Goal: Check status: Check status

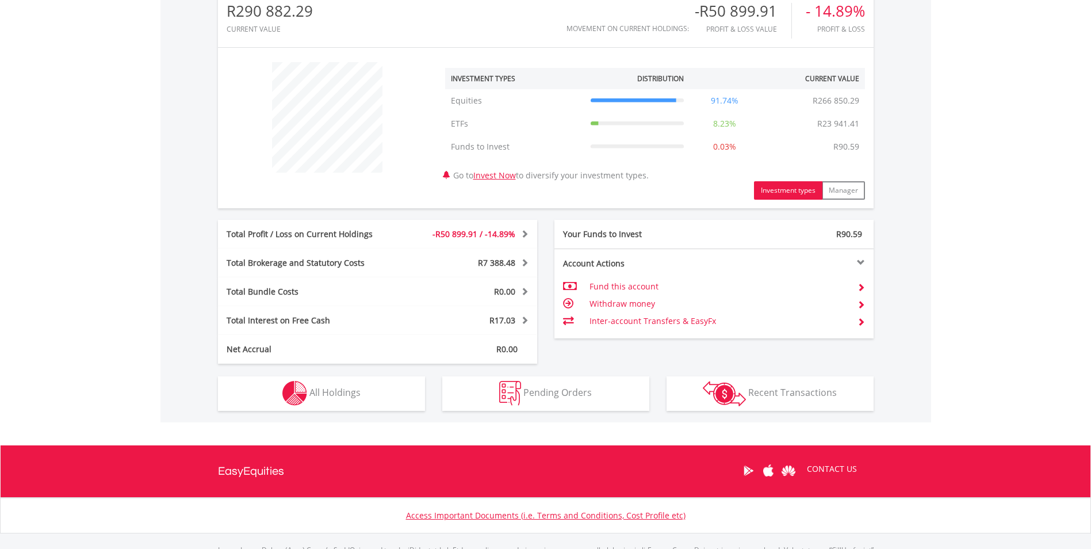
scroll to position [448, 0]
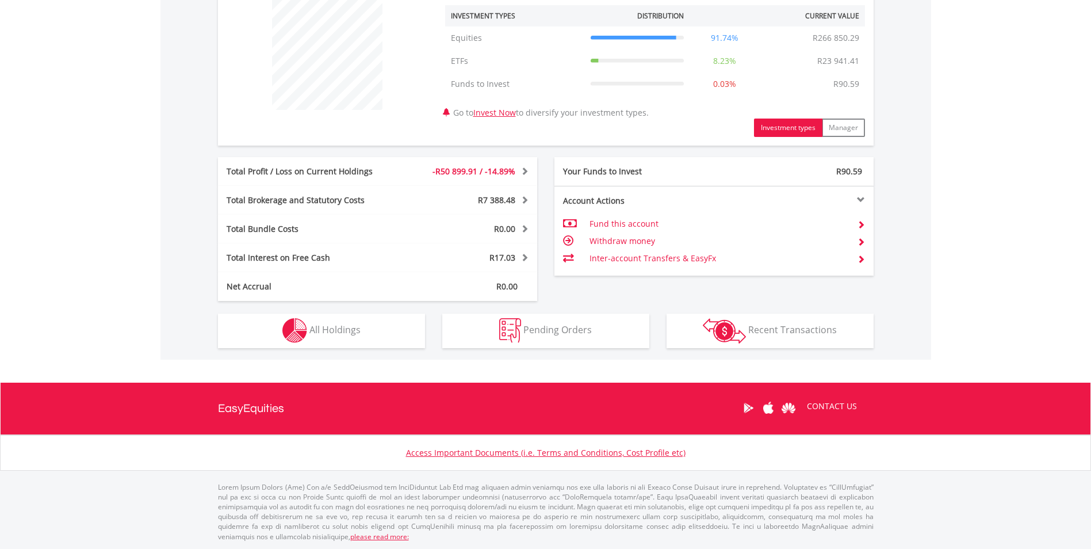
drag, startPoint x: 353, startPoint y: 368, endPoint x: 348, endPoint y: 364, distance: 6.1
click at [351, 368] on body "My Investments Invest Now New Listings Sell My Recurring Investments Pending Or…" at bounding box center [545, 55] width 1091 height 1006
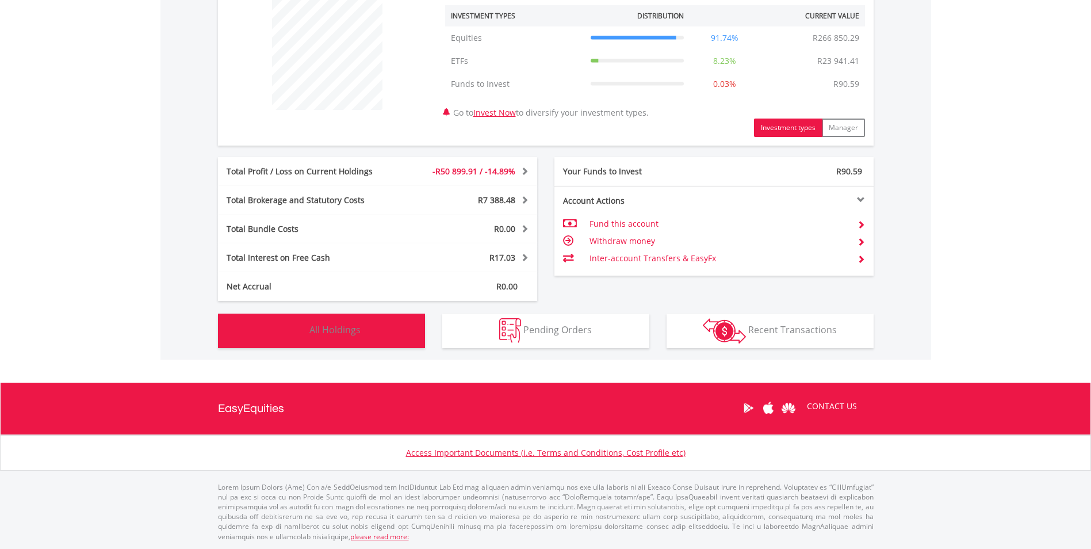
click at [338, 335] on span "All Holdings" at bounding box center [334, 329] width 51 height 13
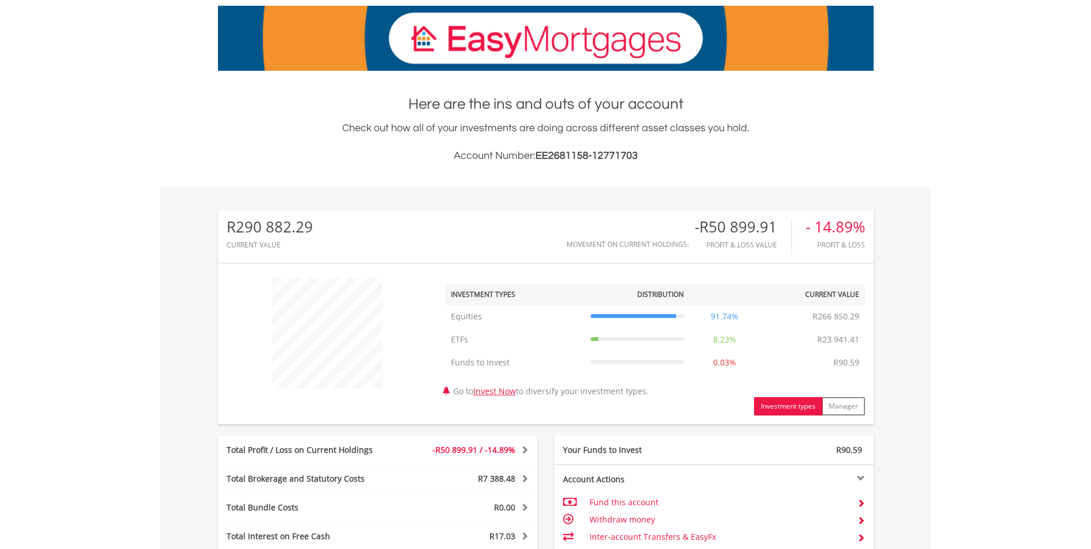
scroll to position [0, 0]
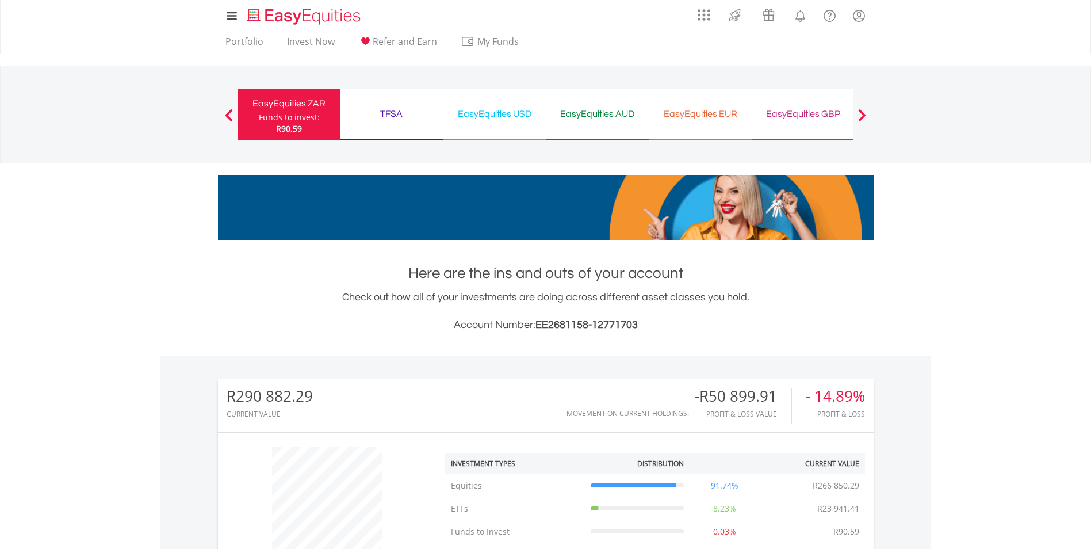
click at [239, 29] on div "My Investments Invest Now New Listings Sell My Recurring Investments Pending Or…" at bounding box center [546, 16] width 656 height 32
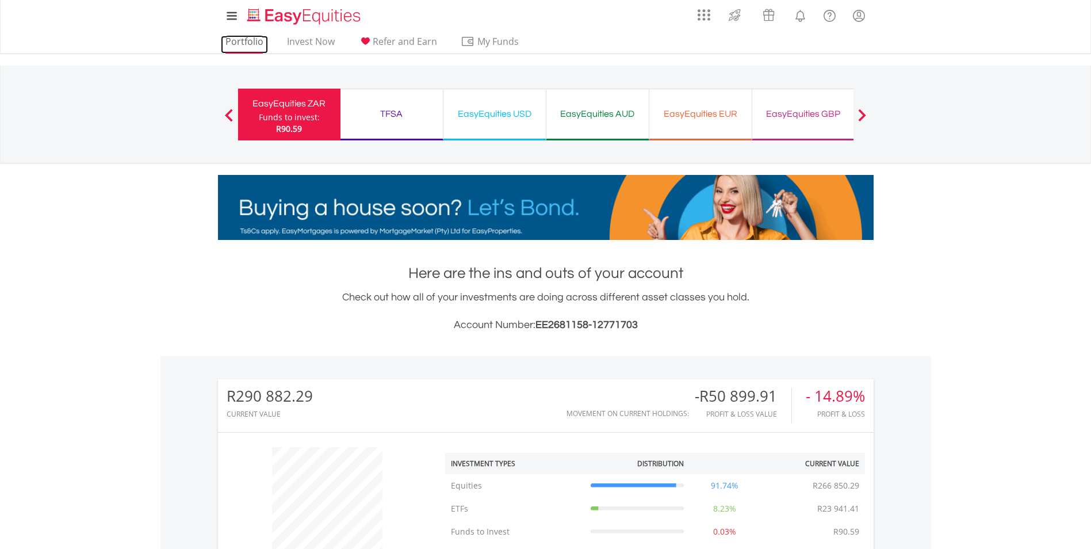
click at [239, 36] on link "Portfolio" at bounding box center [244, 45] width 47 height 18
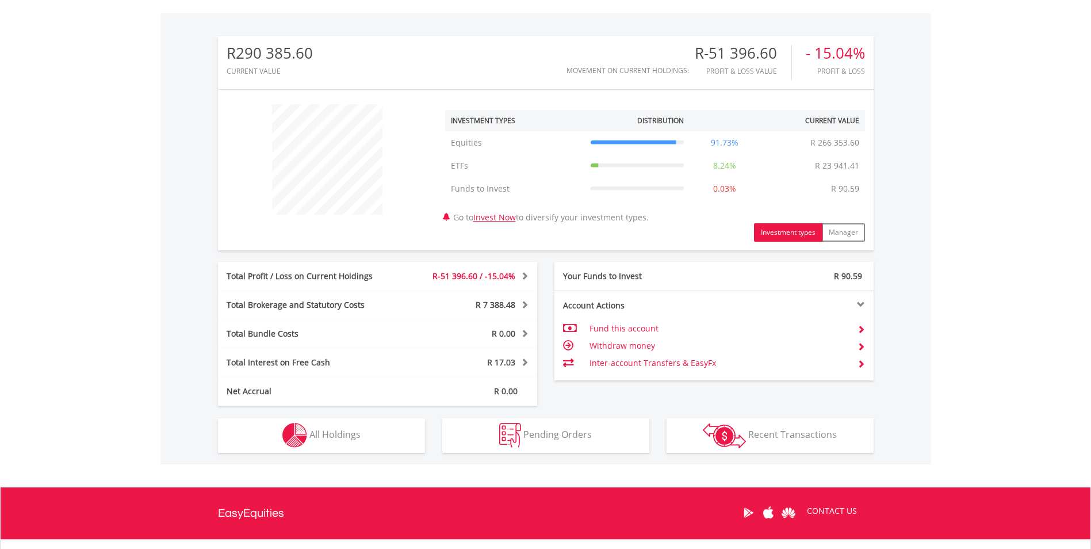
scroll to position [345, 0]
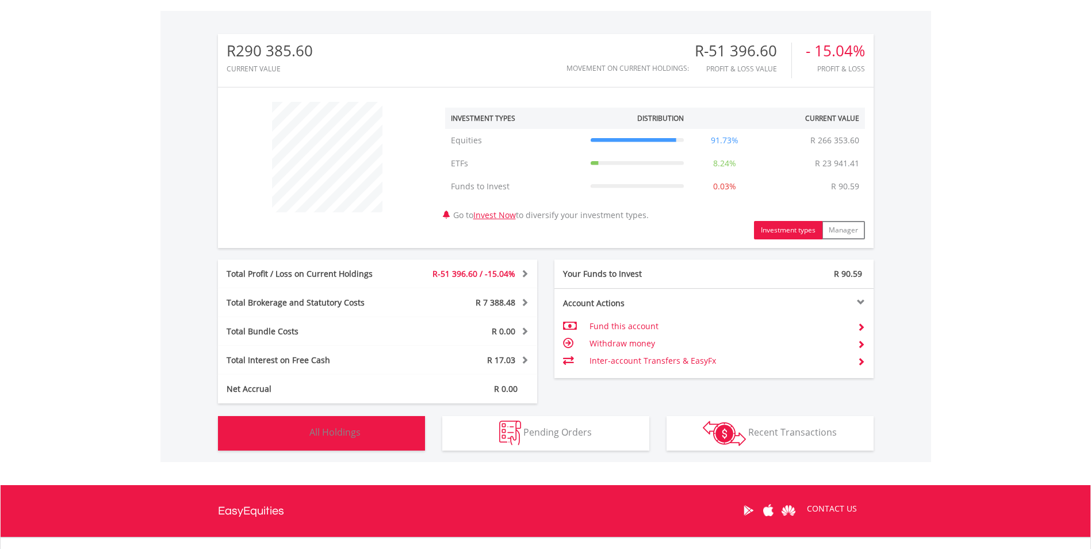
click at [420, 426] on button "Holdings All Holdings" at bounding box center [321, 433] width 207 height 35
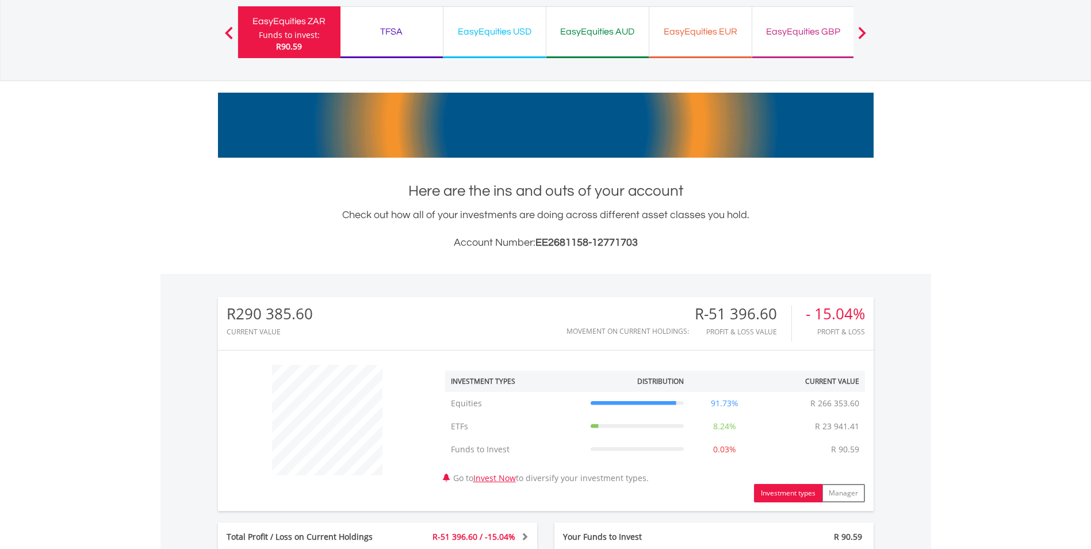
scroll to position [0, 0]
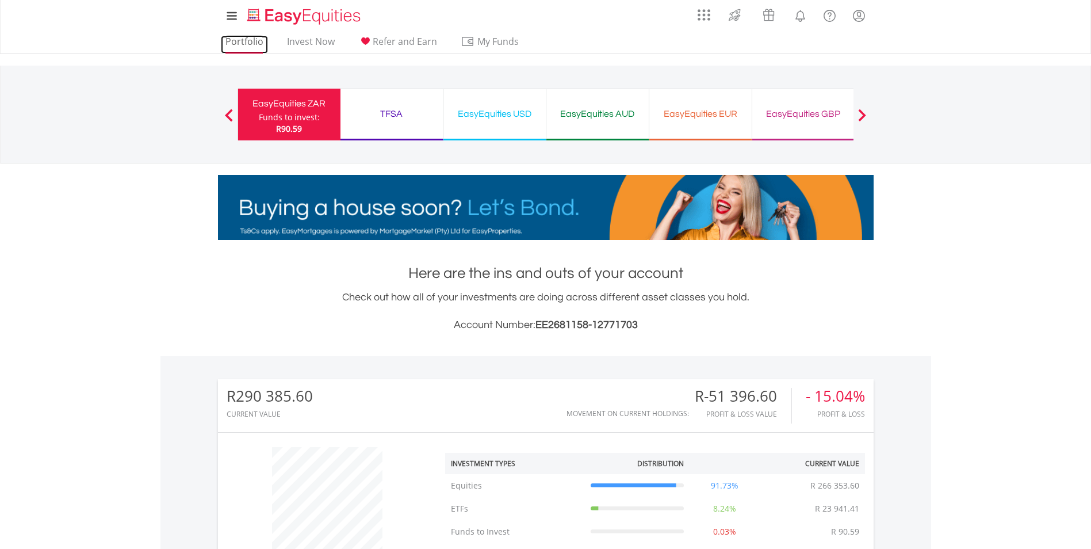
click at [254, 40] on link "Portfolio" at bounding box center [244, 45] width 47 height 18
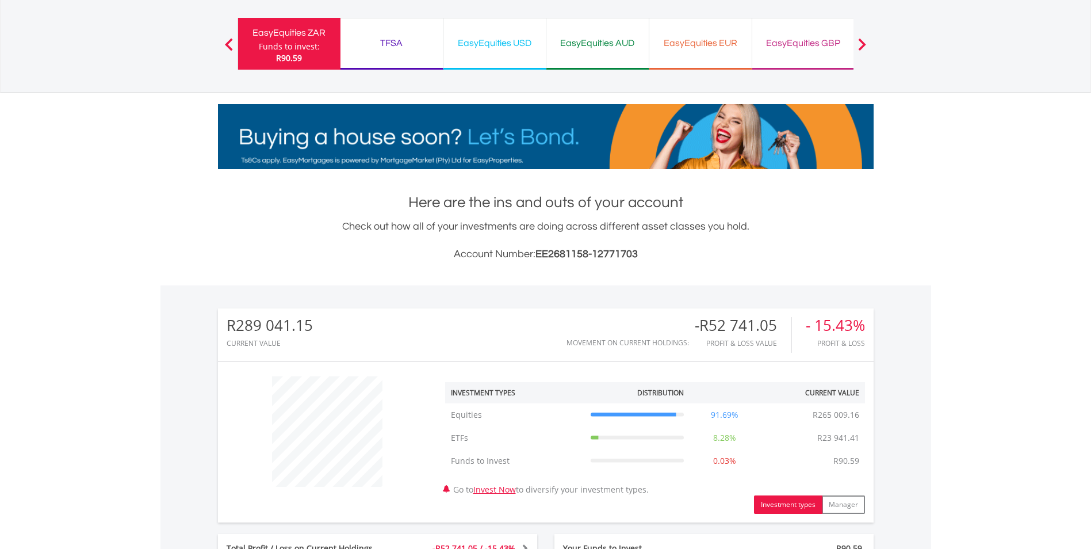
scroll to position [345, 0]
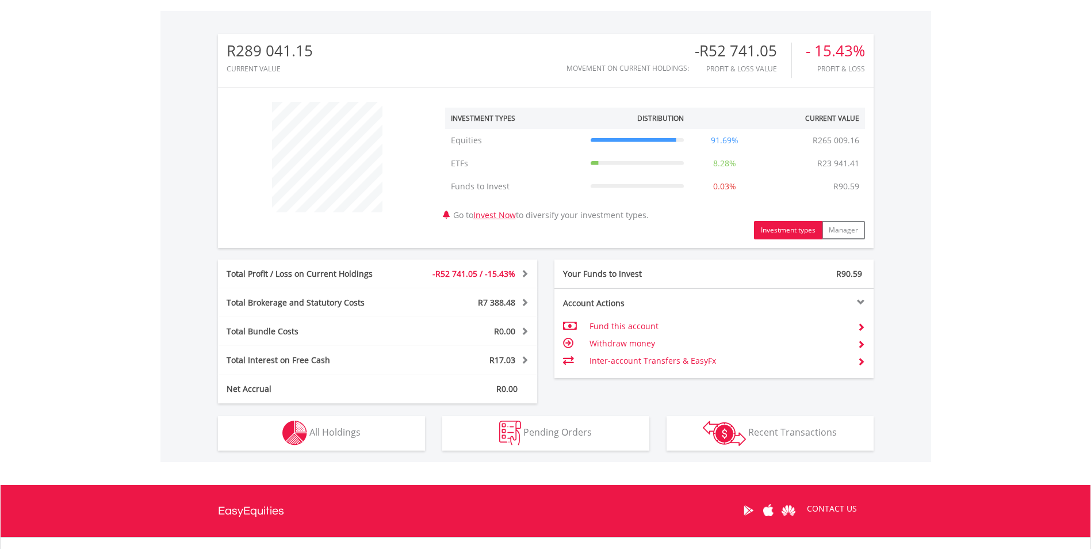
drag, startPoint x: 328, startPoint y: 459, endPoint x: 329, endPoint y: 442, distance: 16.7
click at [328, 459] on div "R289 041.15 CURRENT VALUE Movement on Current Holdings: -R52 741.05 Profit & Lo…" at bounding box center [545, 236] width 771 height 451
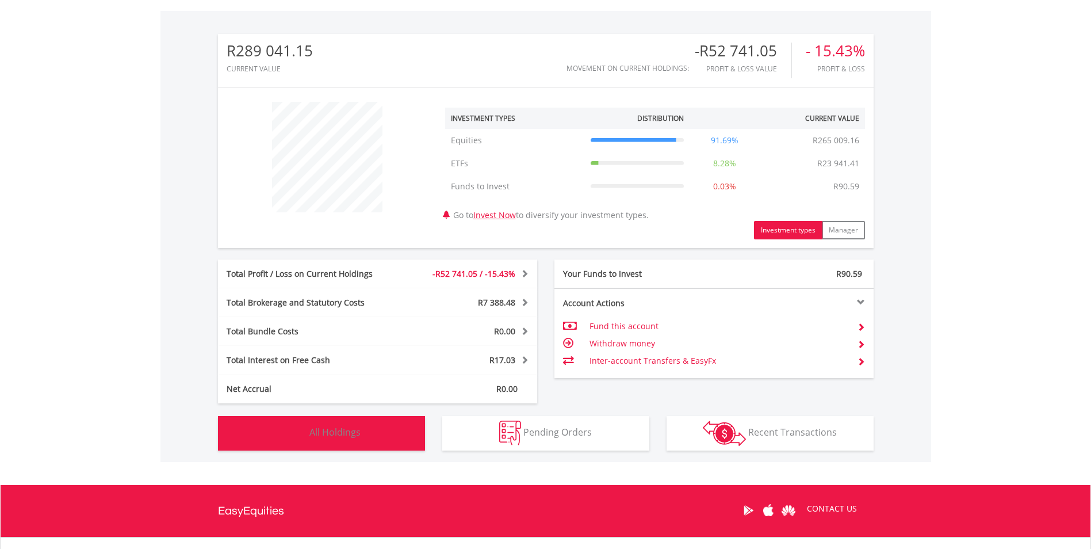
click at [329, 442] on button "Holdings All Holdings" at bounding box center [321, 433] width 207 height 35
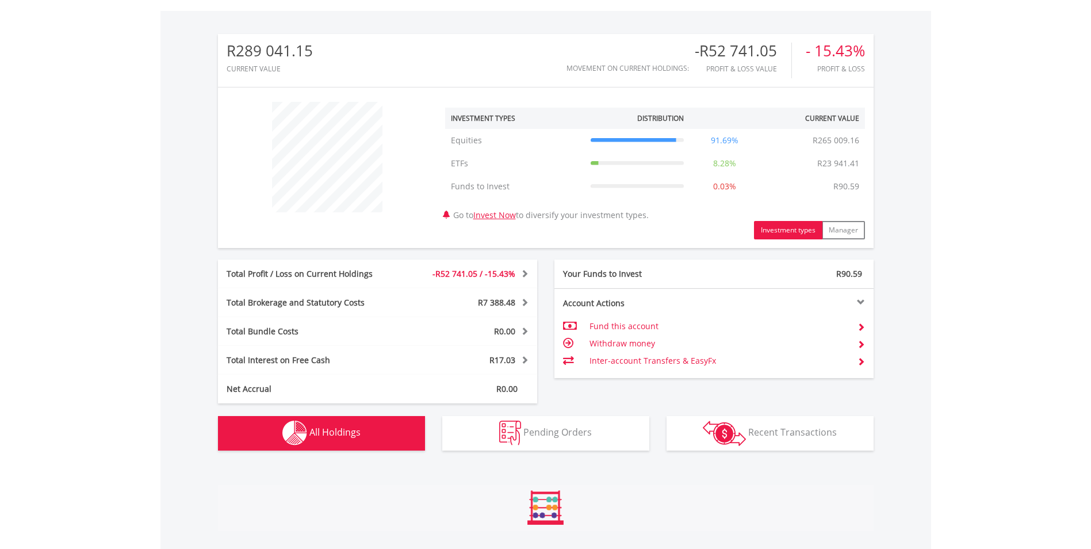
scroll to position [830, 0]
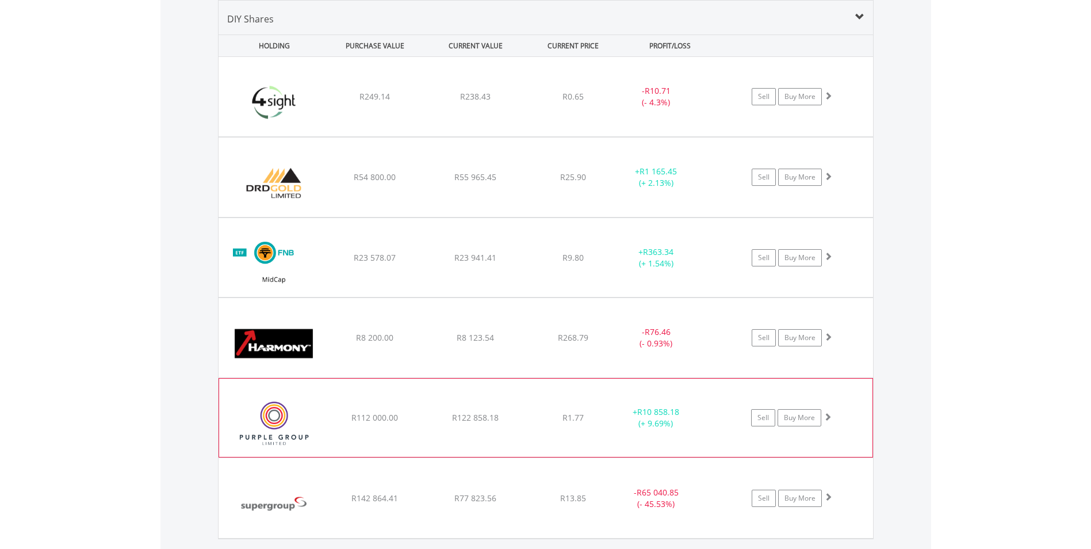
click at [401, 102] on div "R112 000.00" at bounding box center [375, 97] width 98 height 12
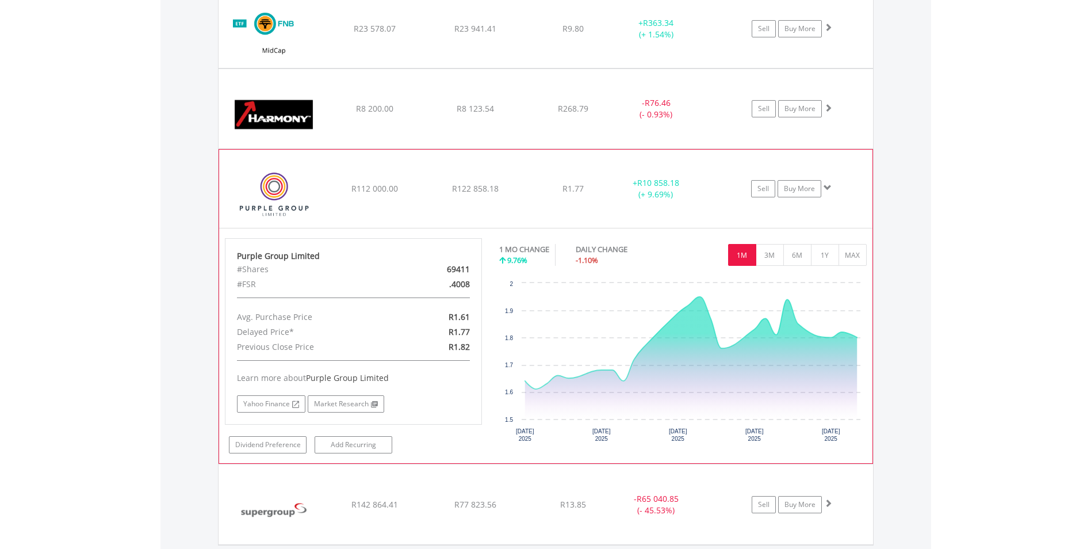
scroll to position [1118, 0]
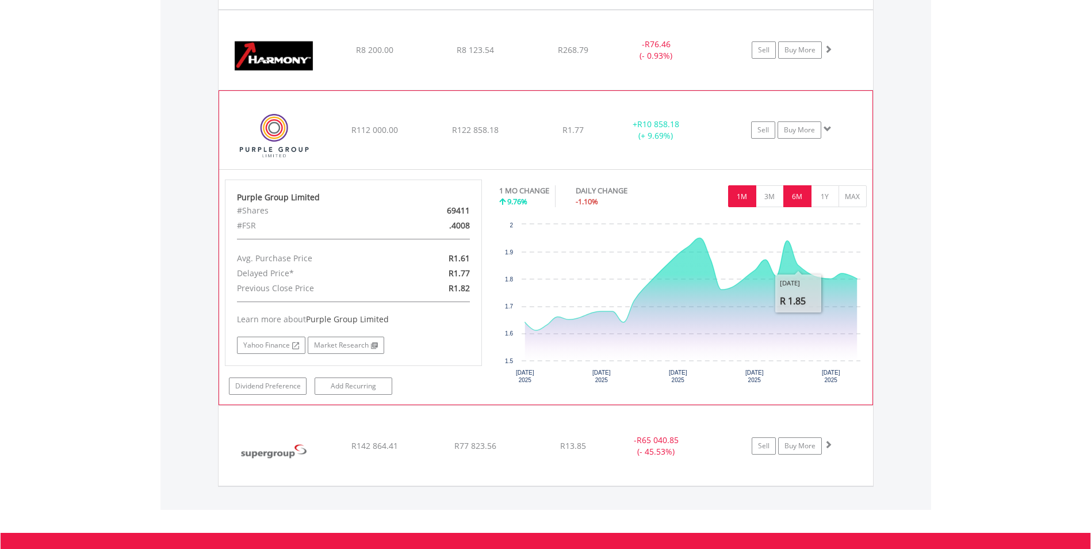
click at [802, 196] on button "6M" at bounding box center [797, 196] width 28 height 22
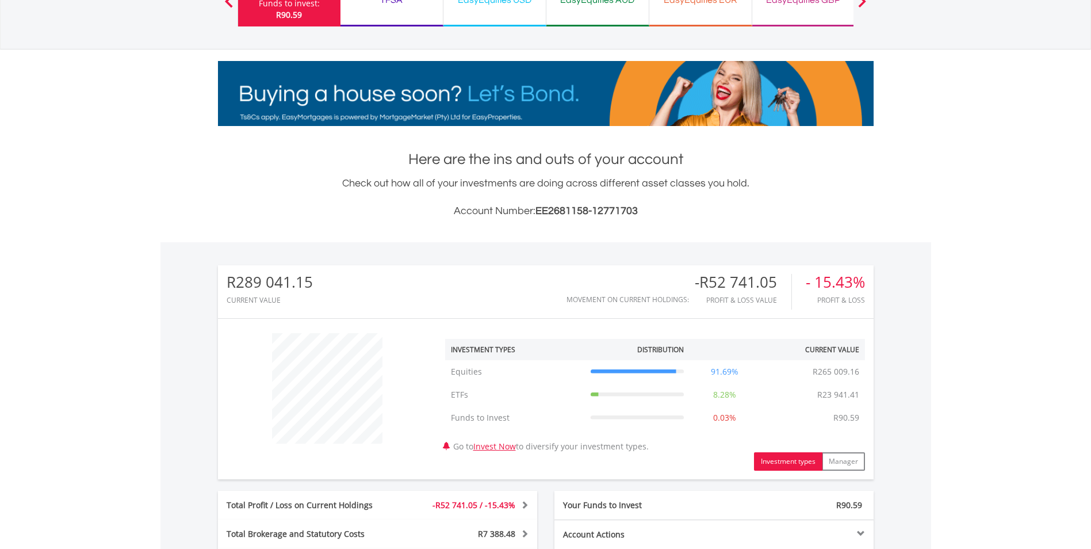
scroll to position [0, 0]
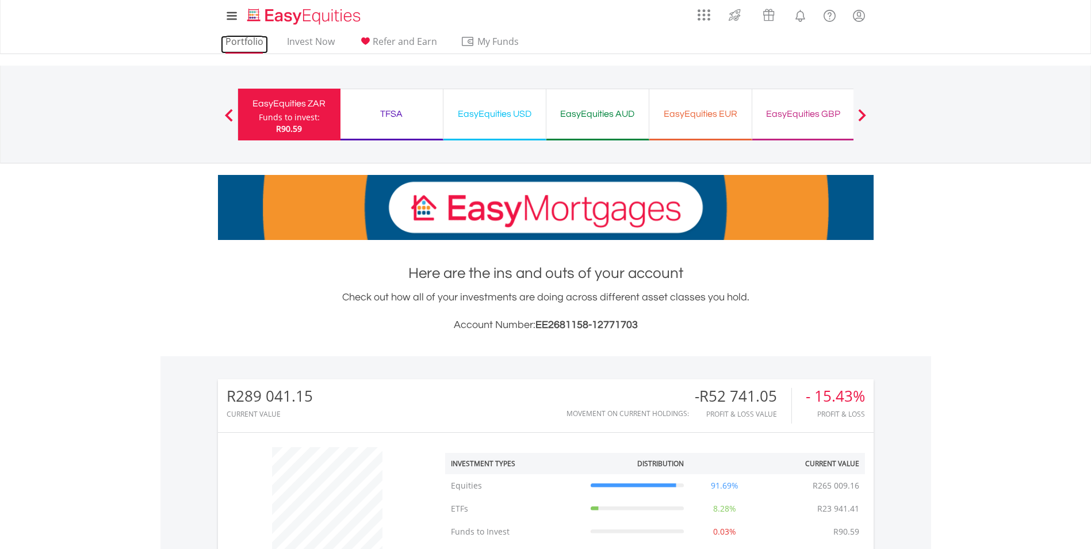
click at [259, 40] on link "Portfolio" at bounding box center [244, 45] width 47 height 18
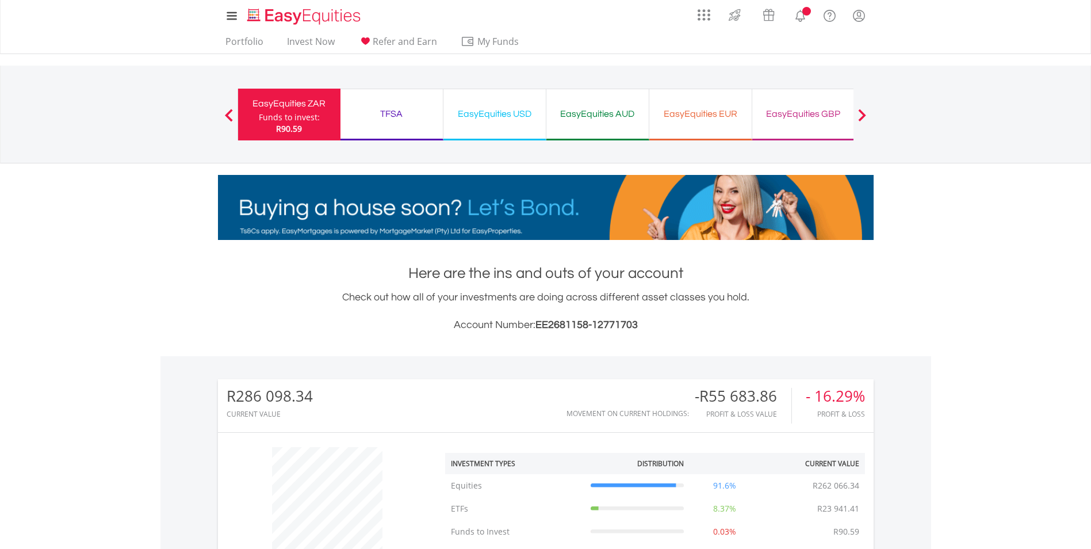
scroll to position [403, 0]
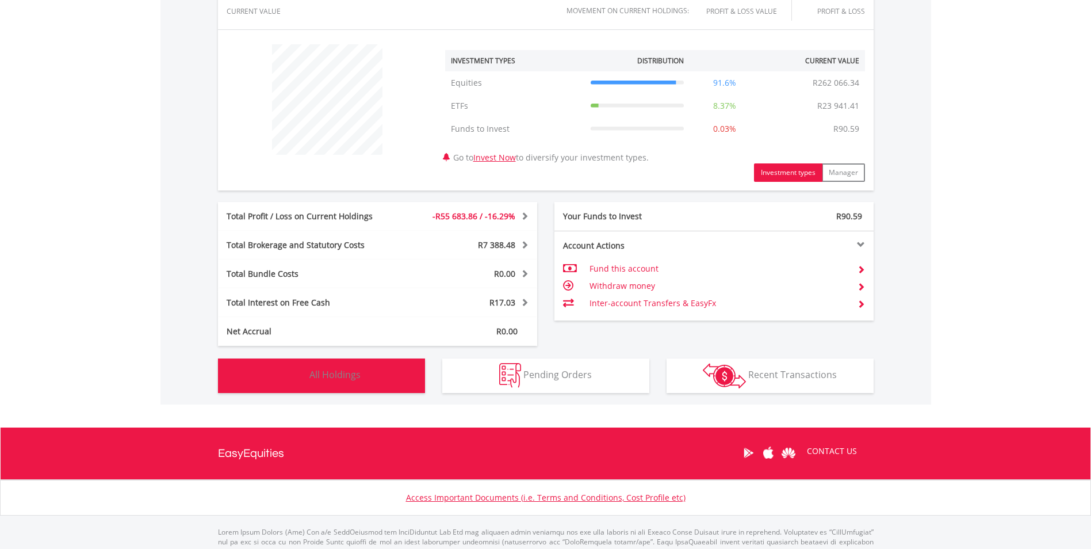
click at [346, 387] on button "Holdings All Holdings" at bounding box center [321, 375] width 207 height 35
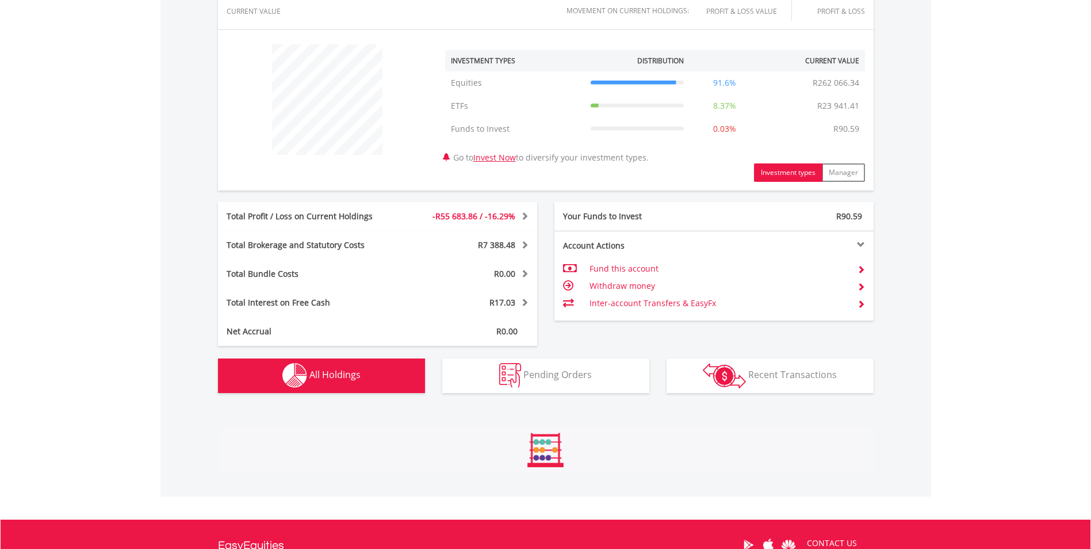
scroll to position [830, 0]
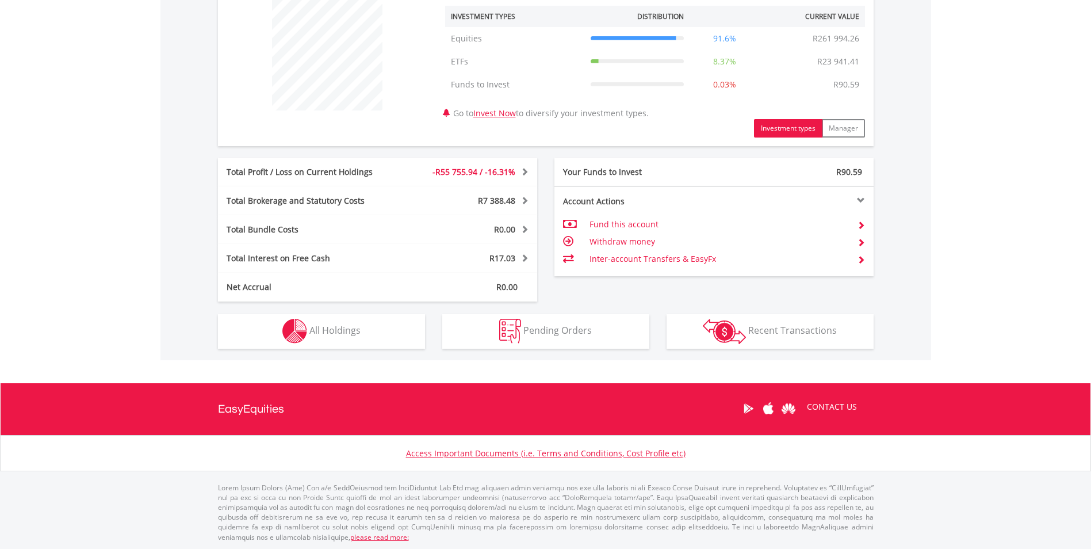
scroll to position [448, 0]
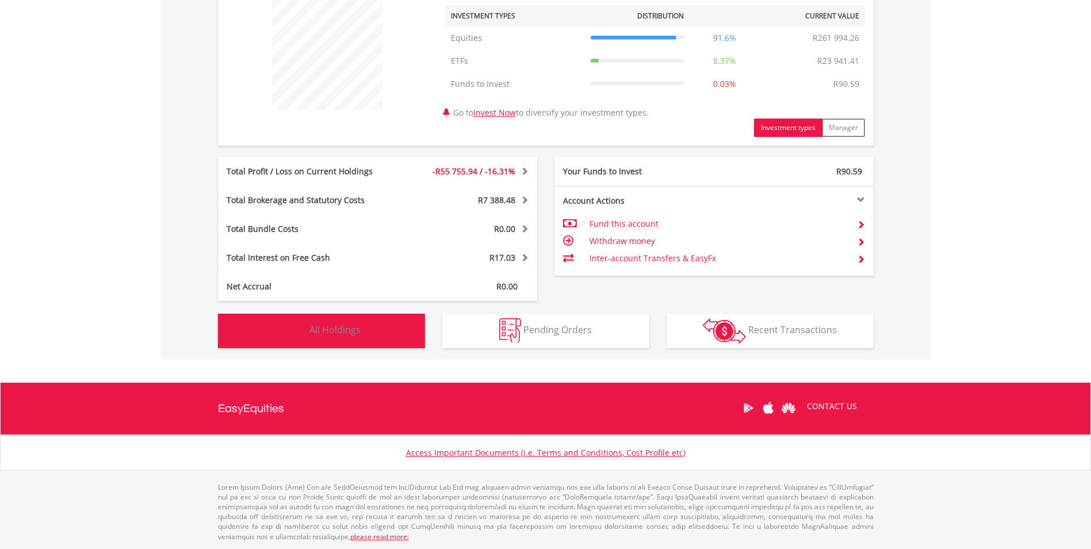
click at [374, 339] on button "Holdings All Holdings" at bounding box center [321, 330] width 207 height 35
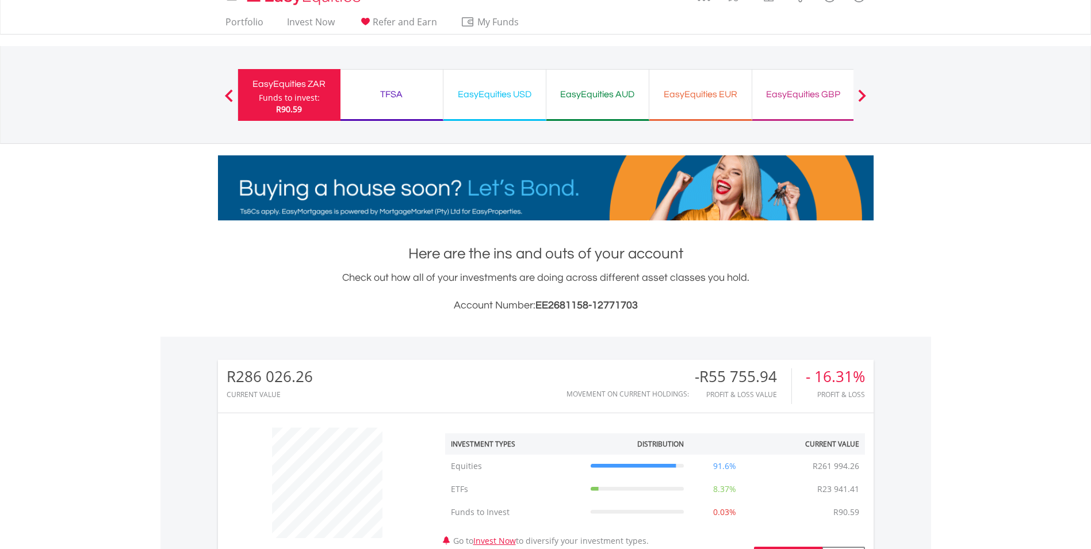
scroll to position [0, 0]
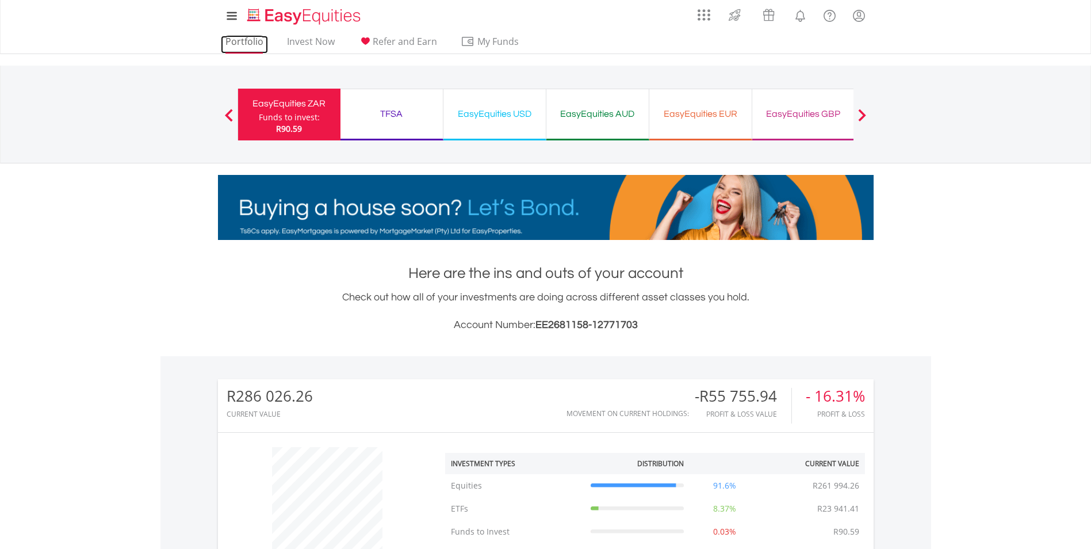
click at [232, 36] on link "Portfolio" at bounding box center [244, 45] width 47 height 18
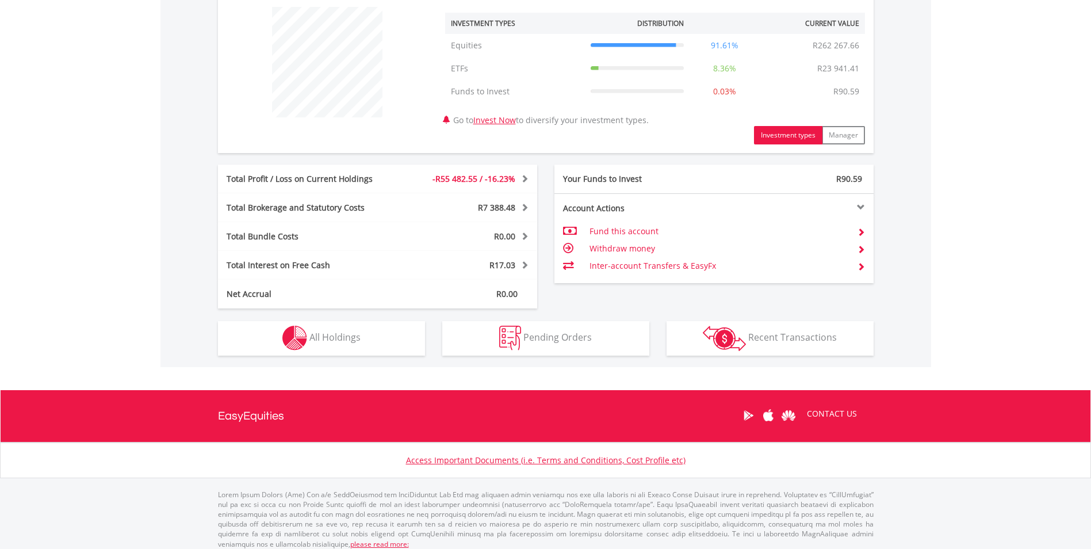
scroll to position [441, 0]
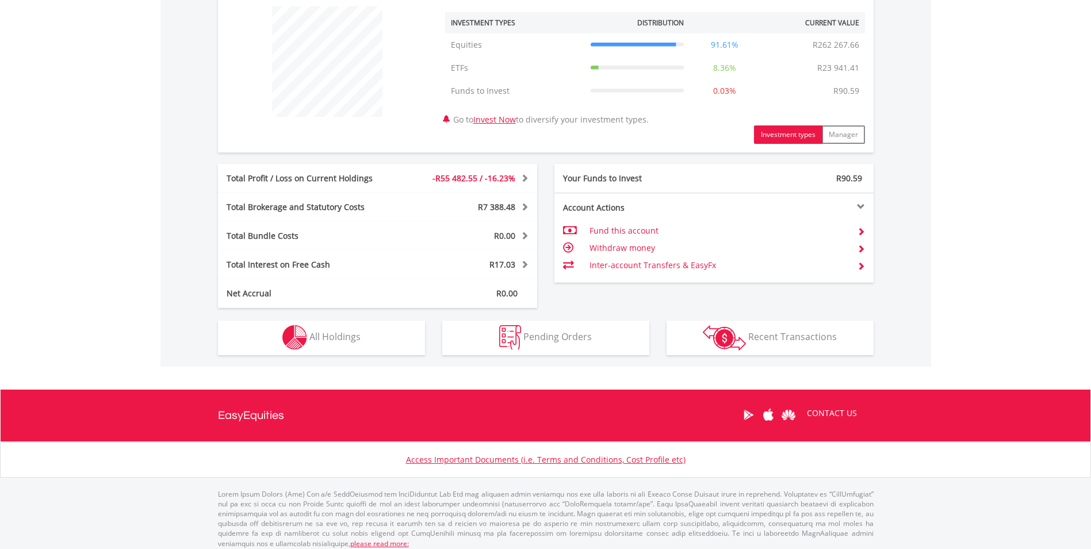
click at [376, 358] on div "R286 299.65 CURRENT VALUE Movement on Current Holdings: -R55 482.55 Profit & Lo…" at bounding box center [545, 140] width 771 height 451
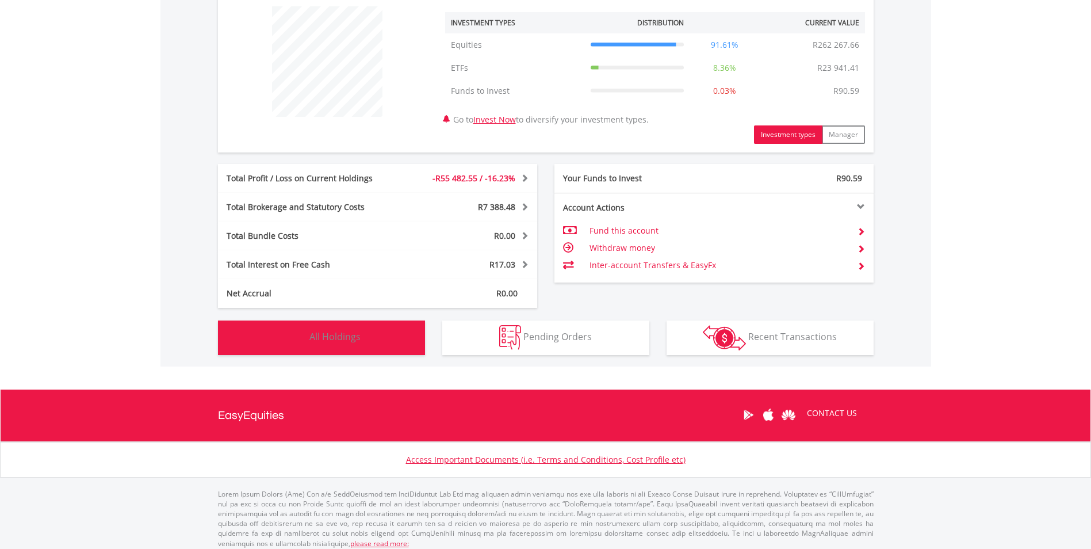
click at [376, 351] on button "Holdings All Holdings" at bounding box center [321, 337] width 207 height 35
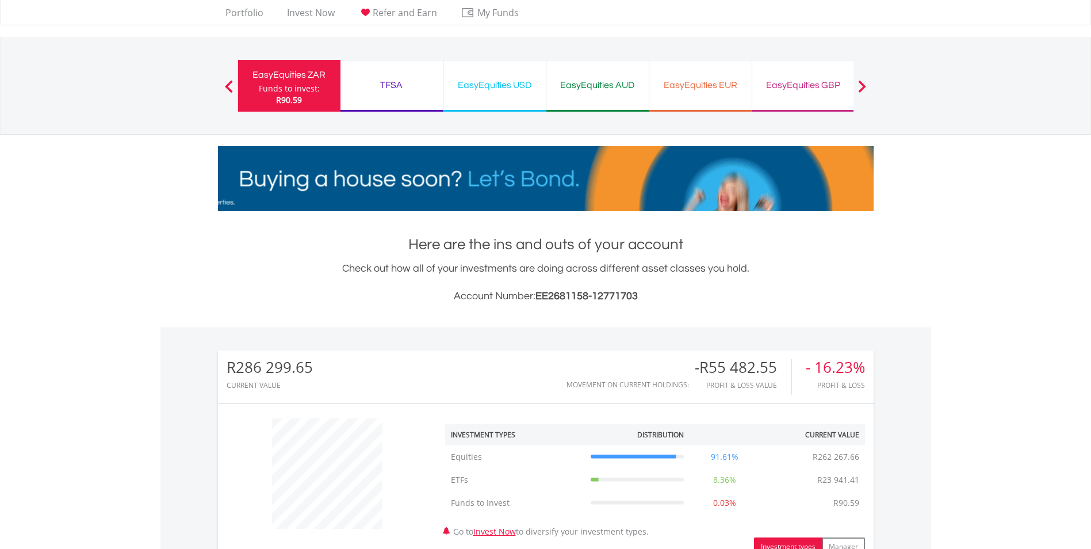
scroll to position [0, 0]
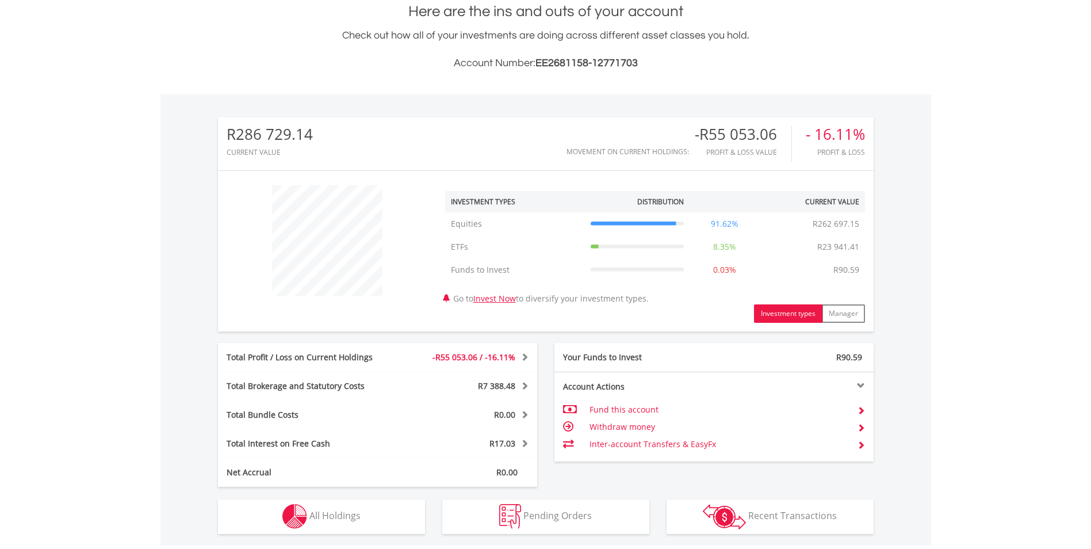
scroll to position [288, 0]
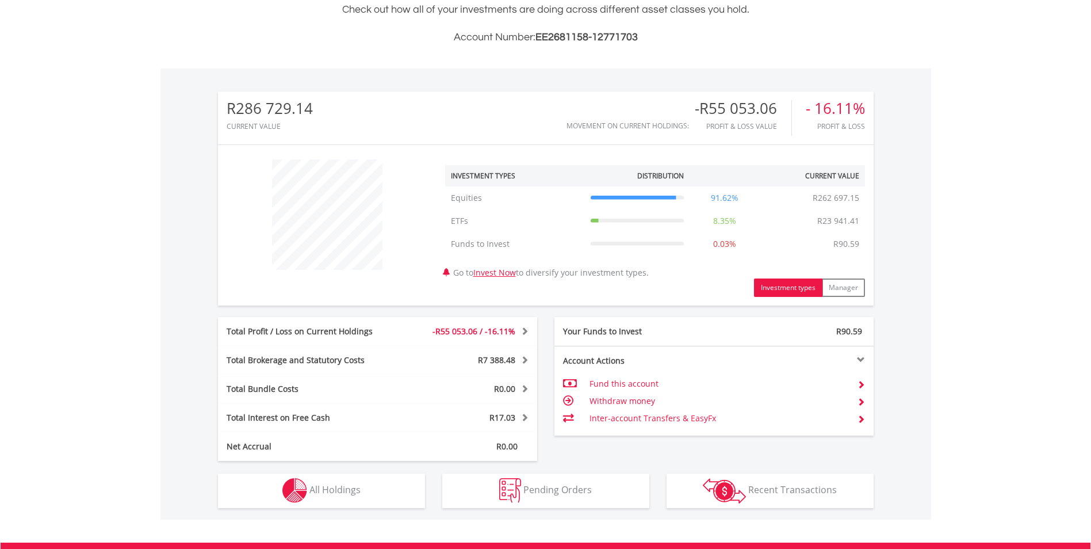
click at [372, 471] on div "Holdings All Holdings" at bounding box center [321, 484] width 224 height 47
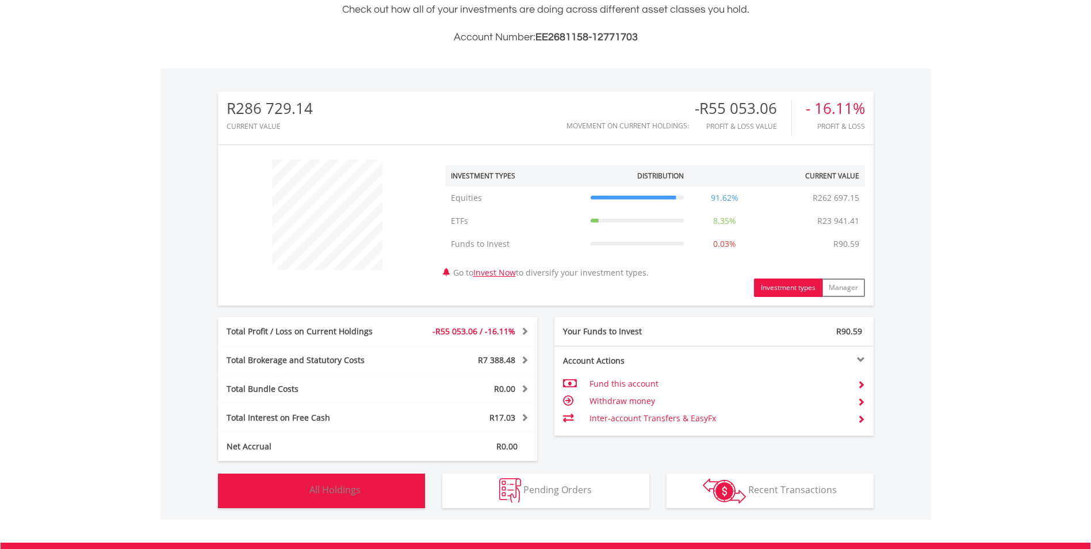
click at [380, 489] on button "Holdings All Holdings" at bounding box center [321, 490] width 207 height 35
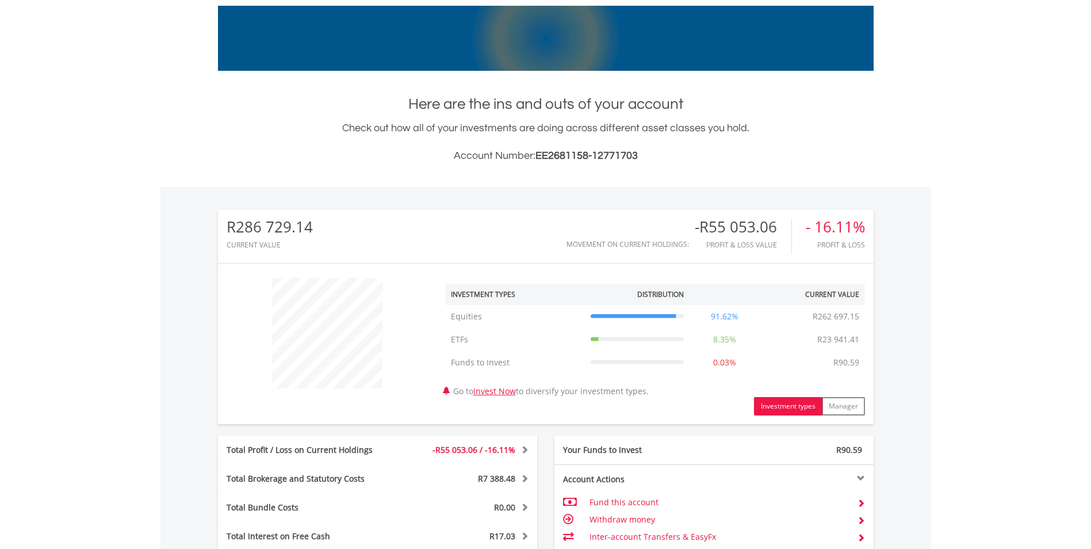
scroll to position [0, 0]
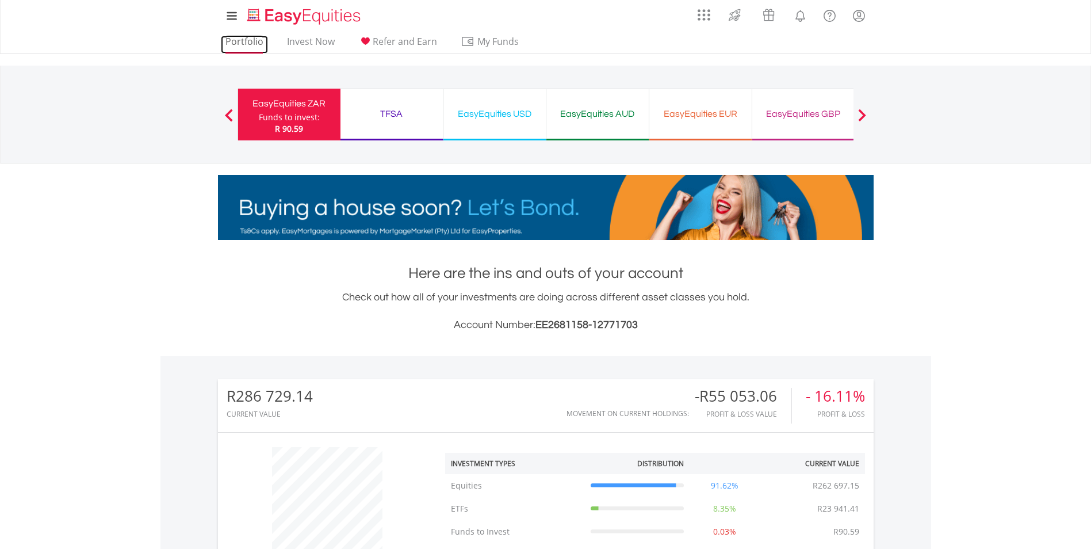
click at [242, 46] on link "Portfolio" at bounding box center [244, 45] width 47 height 18
